Goal: Information Seeking & Learning: Learn about a topic

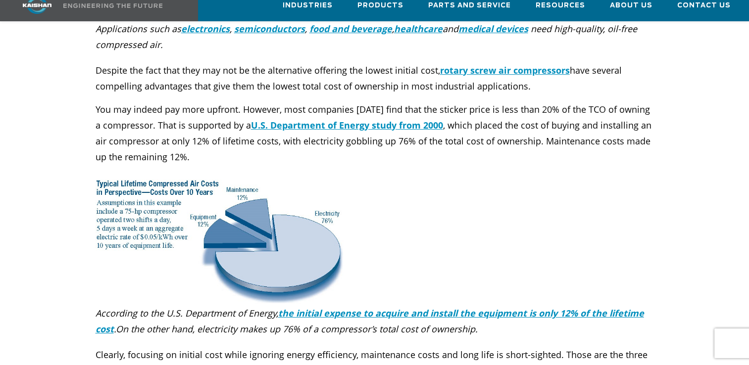
scroll to position [450, 0]
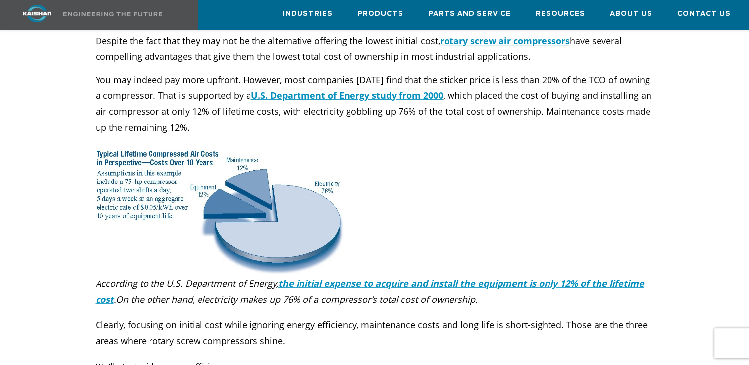
click at [283, 173] on img at bounding box center [220, 212] width 248 height 124
drag, startPoint x: 271, startPoint y: 201, endPoint x: 249, endPoint y: 208, distance: 23.3
click at [249, 208] on img at bounding box center [220, 212] width 248 height 124
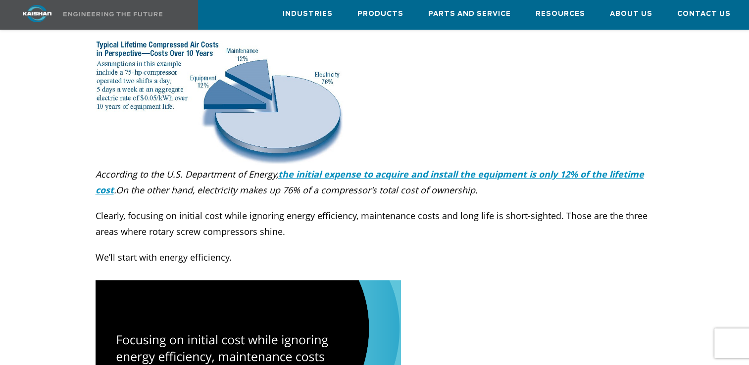
scroll to position [493, 0]
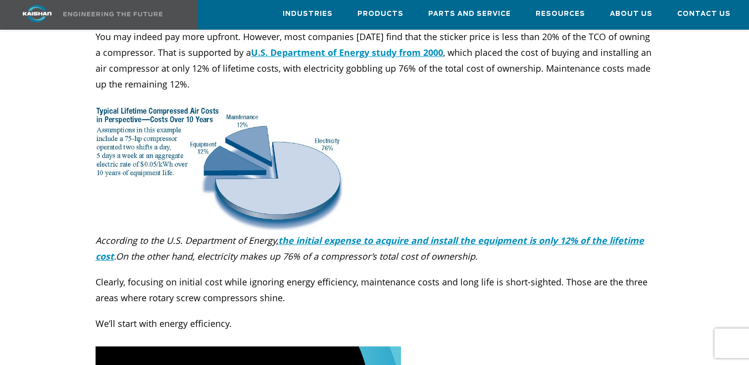
click at [254, 152] on img at bounding box center [220, 169] width 248 height 124
click at [156, 108] on img at bounding box center [220, 169] width 248 height 124
